Goal: Information Seeking & Learning: Find specific page/section

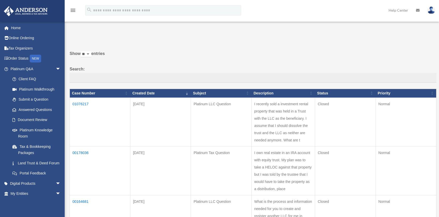
click at [278, 119] on td "I recently sold a investment rental property that was held in a Trust with the …" at bounding box center [283, 122] width 64 height 49
click at [78, 105] on td "01076217" at bounding box center [100, 122] width 61 height 49
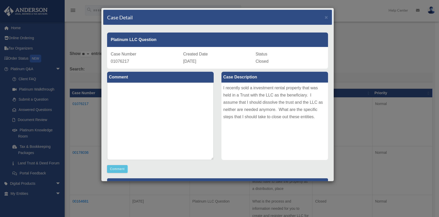
click at [253, 12] on div "Case Detail ×" at bounding box center [217, 17] width 229 height 15
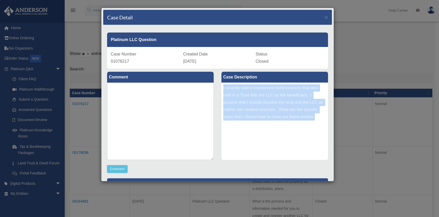
drag, startPoint x: 219, startPoint y: 87, endPoint x: 326, endPoint y: 133, distance: 116.6
click at [327, 133] on div "Case Description I recently sold a investment rental property that was held in …" at bounding box center [274, 116] width 114 height 95
copy div "I recently sold a investment rental property that was held in a Trust with the …"
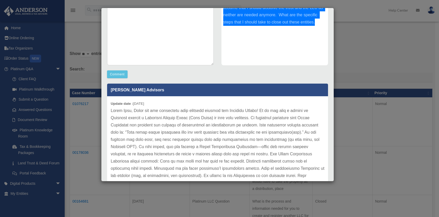
scroll to position [112, 0]
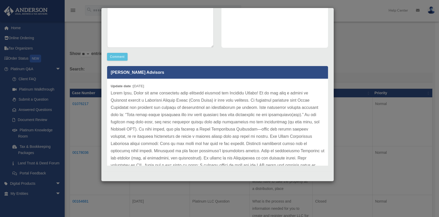
click at [188, 129] on p at bounding box center [218, 209] width 214 height 239
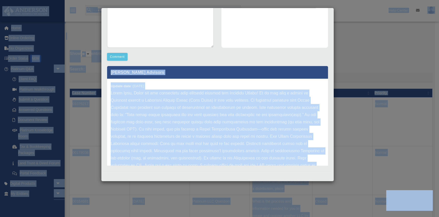
click at [188, 129] on p at bounding box center [218, 209] width 214 height 239
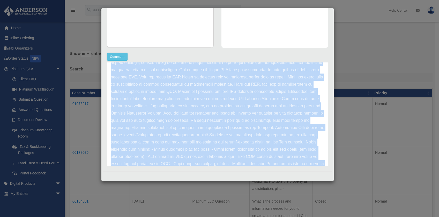
scroll to position [181, 0]
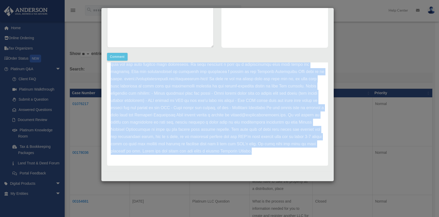
drag, startPoint x: 111, startPoint y: 88, endPoint x: 194, endPoint y: 148, distance: 101.9
click at [194, 148] on div "Update date : 08-13-2025" at bounding box center [217, 35] width 221 height 261
copy div "Update date : 08-13-2025 Hello Fred, Thank you for submitting your question thr…"
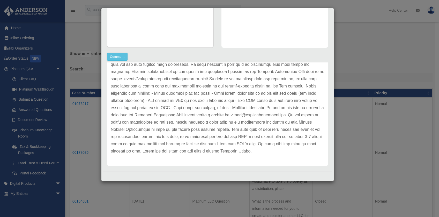
click at [366, 146] on div "Case Detail × Platinum LLC Question Case Number 01076217 Created Date August 13…" at bounding box center [219, 108] width 439 height 217
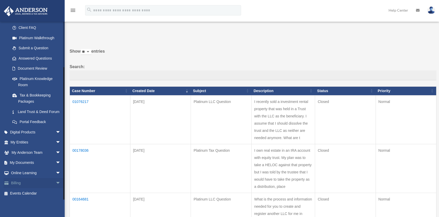
scroll to position [3, 0]
click at [57, 132] on span "arrow_drop_down" at bounding box center [61, 132] width 10 height 11
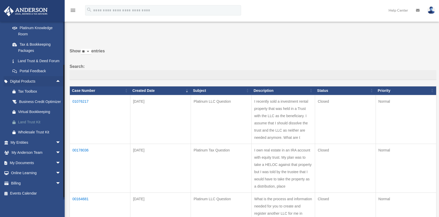
scroll to position [109, 0]
click at [27, 126] on div "Land Trust Kit" at bounding box center [40, 122] width 44 height 6
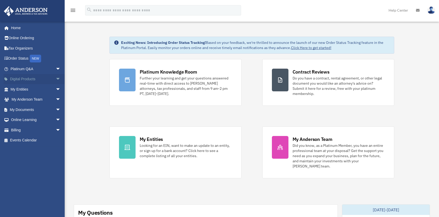
click at [56, 80] on span "arrow_drop_down" at bounding box center [61, 79] width 10 height 11
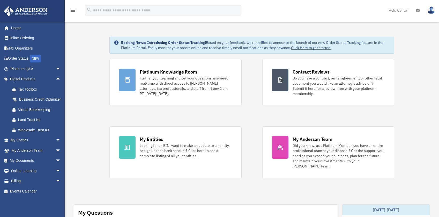
click at [28, 166] on link "My Documents arrow_drop_down" at bounding box center [36, 161] width 65 height 10
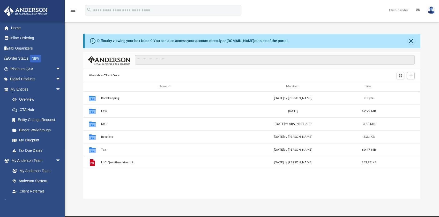
scroll to position [114, 333]
click at [13, 27] on link "Home" at bounding box center [36, 28] width 65 height 10
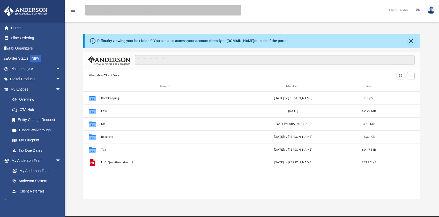
click at [119, 7] on input "search" at bounding box center [163, 10] width 156 height 10
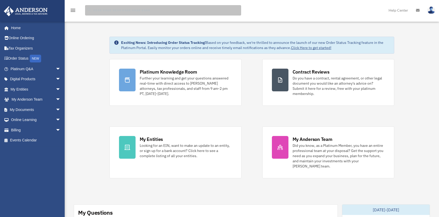
click at [143, 10] on input "search" at bounding box center [163, 10] width 156 height 10
type input "**********"
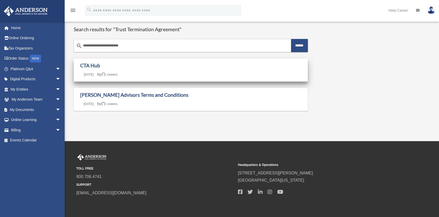
click at [89, 63] on link "CTA Hub" at bounding box center [90, 66] width 20 height 6
